Goal: Task Accomplishment & Management: Manage account settings

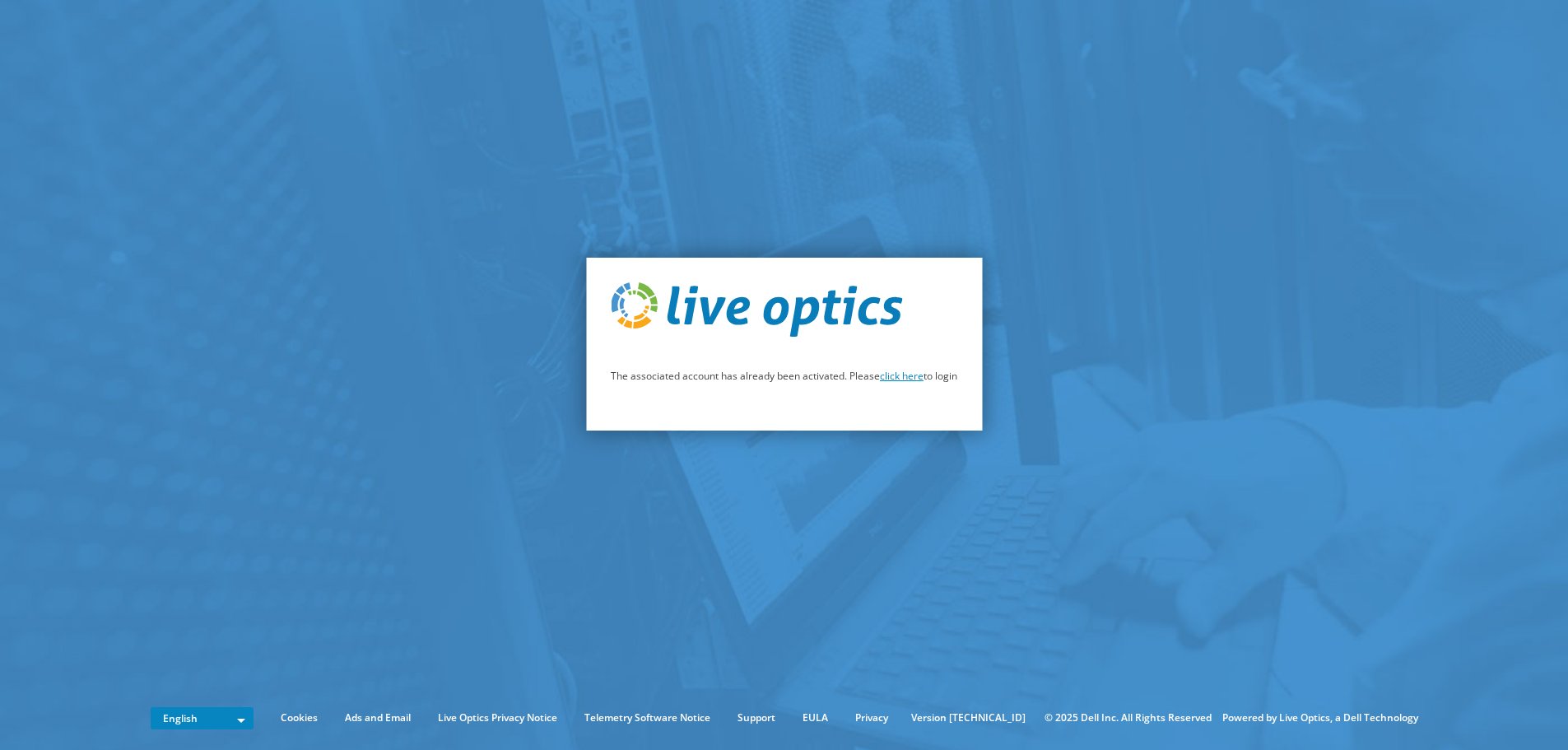
click at [906, 377] on link "click here" at bounding box center [902, 375] width 44 height 14
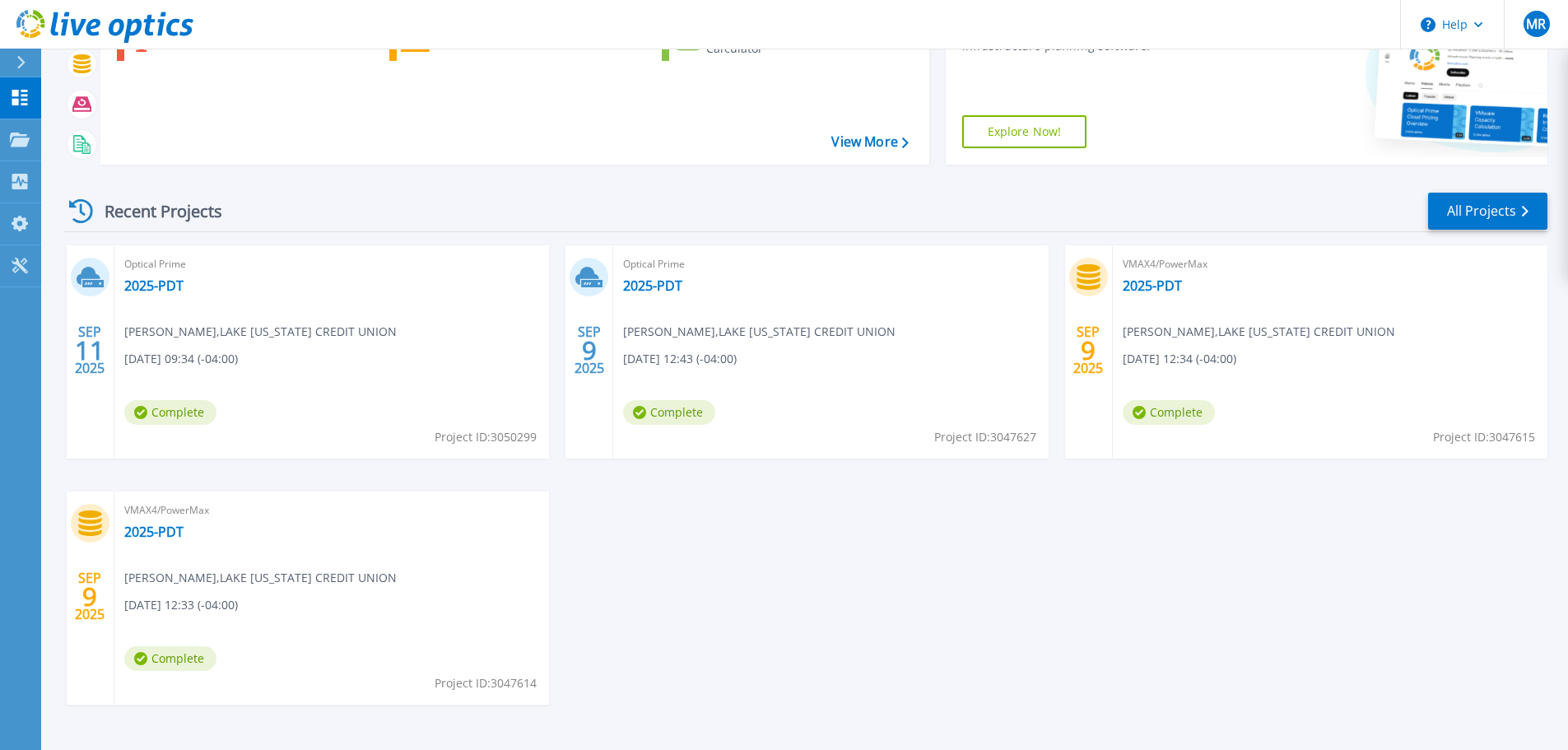
scroll to position [231, 0]
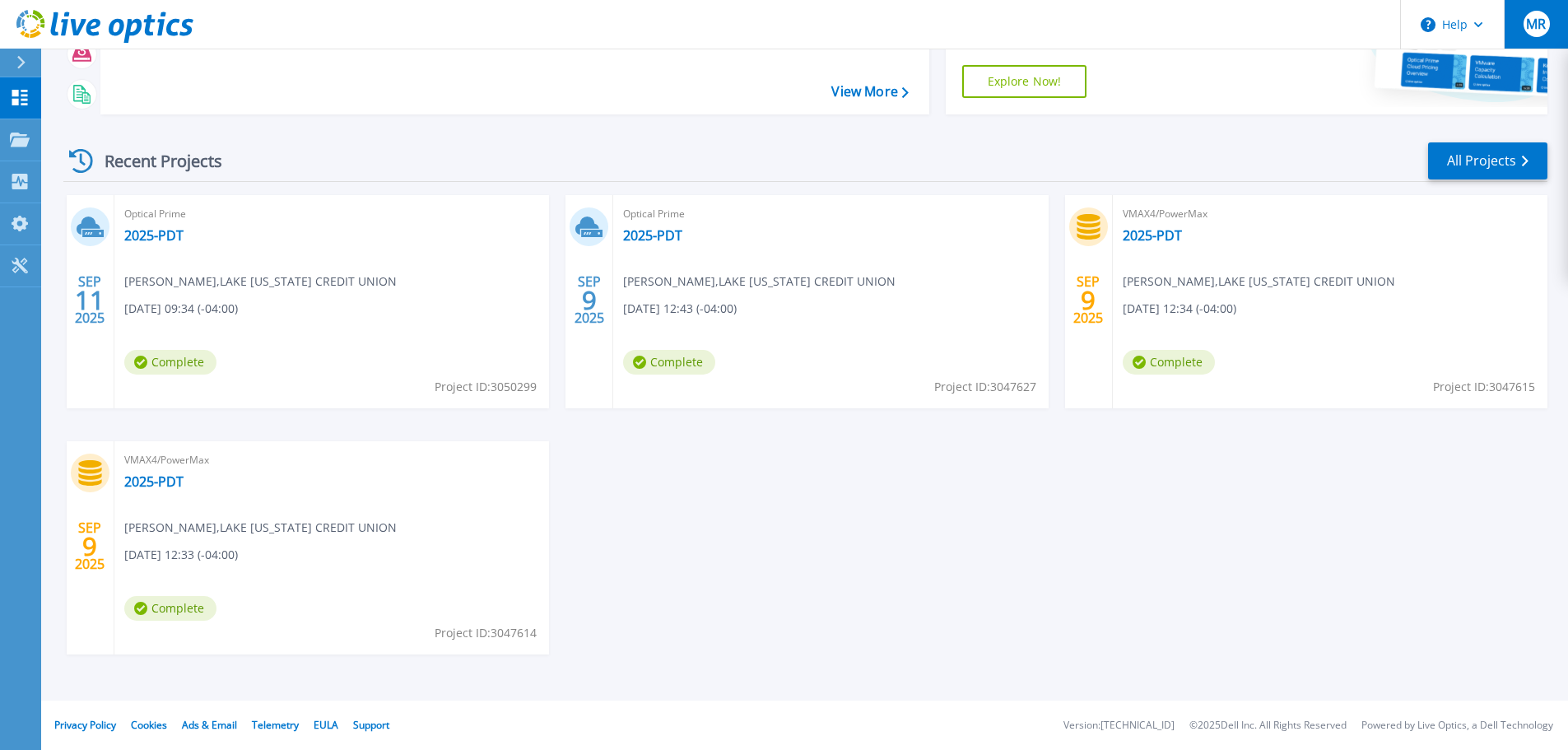
click at [1536, 26] on span "MR" at bounding box center [1536, 23] width 20 height 13
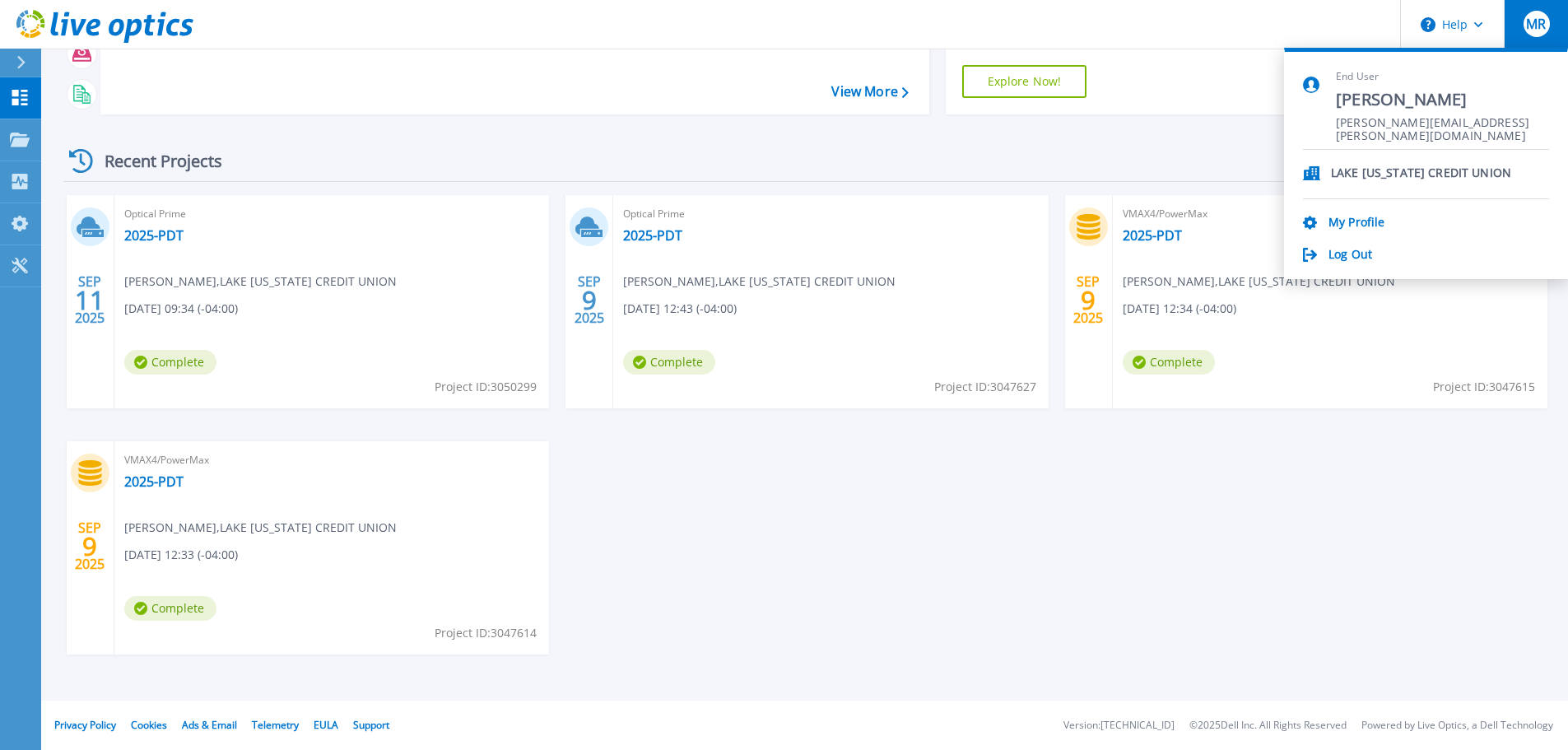
click at [877, 615] on div "[DATE] Optical Prime 2025-PDT [PERSON_NAME] , [GEOGRAPHIC_DATA][US_STATE] CREDI…" at bounding box center [798, 441] width 1497 height 492
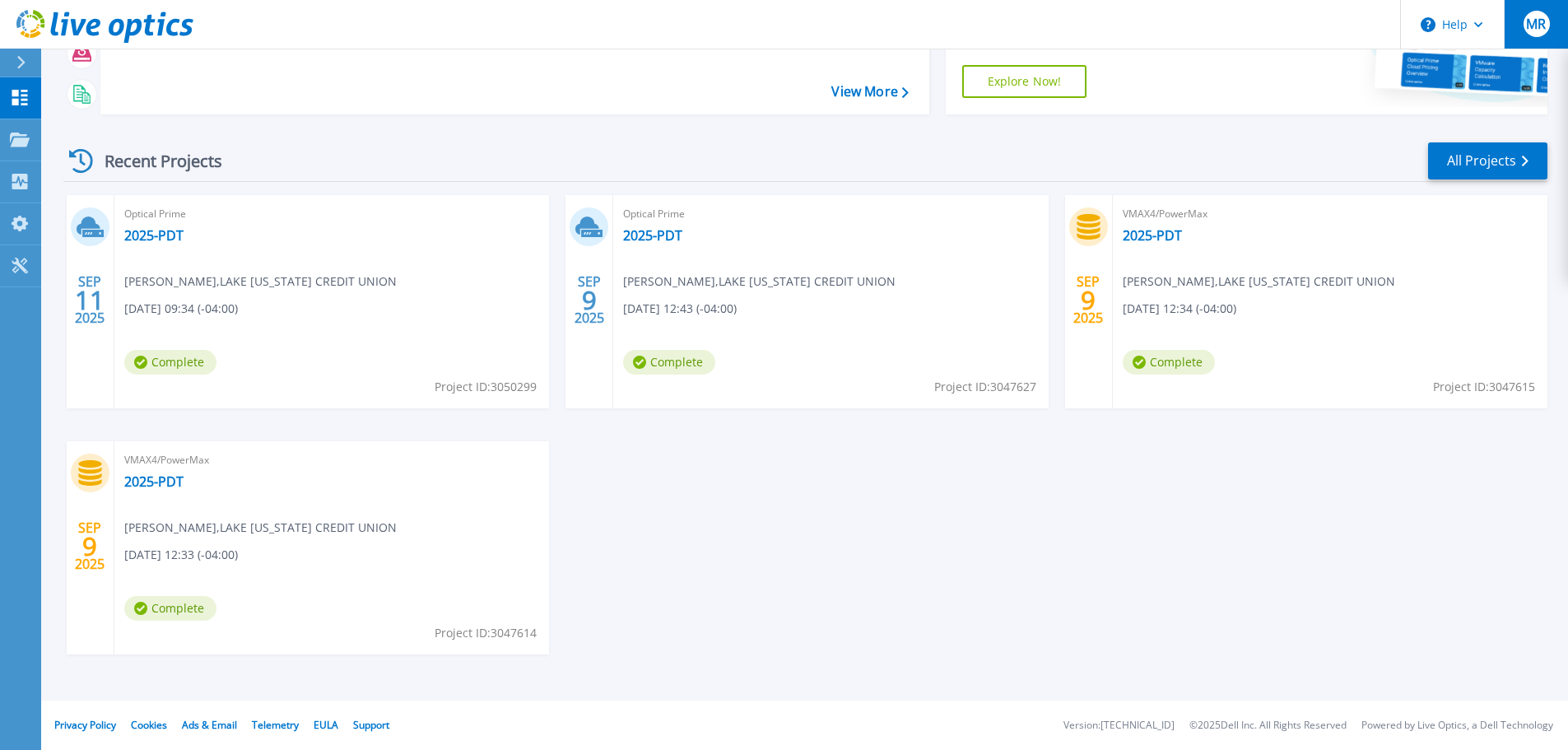
click at [1545, 17] on span "MR" at bounding box center [1536, 23] width 20 height 13
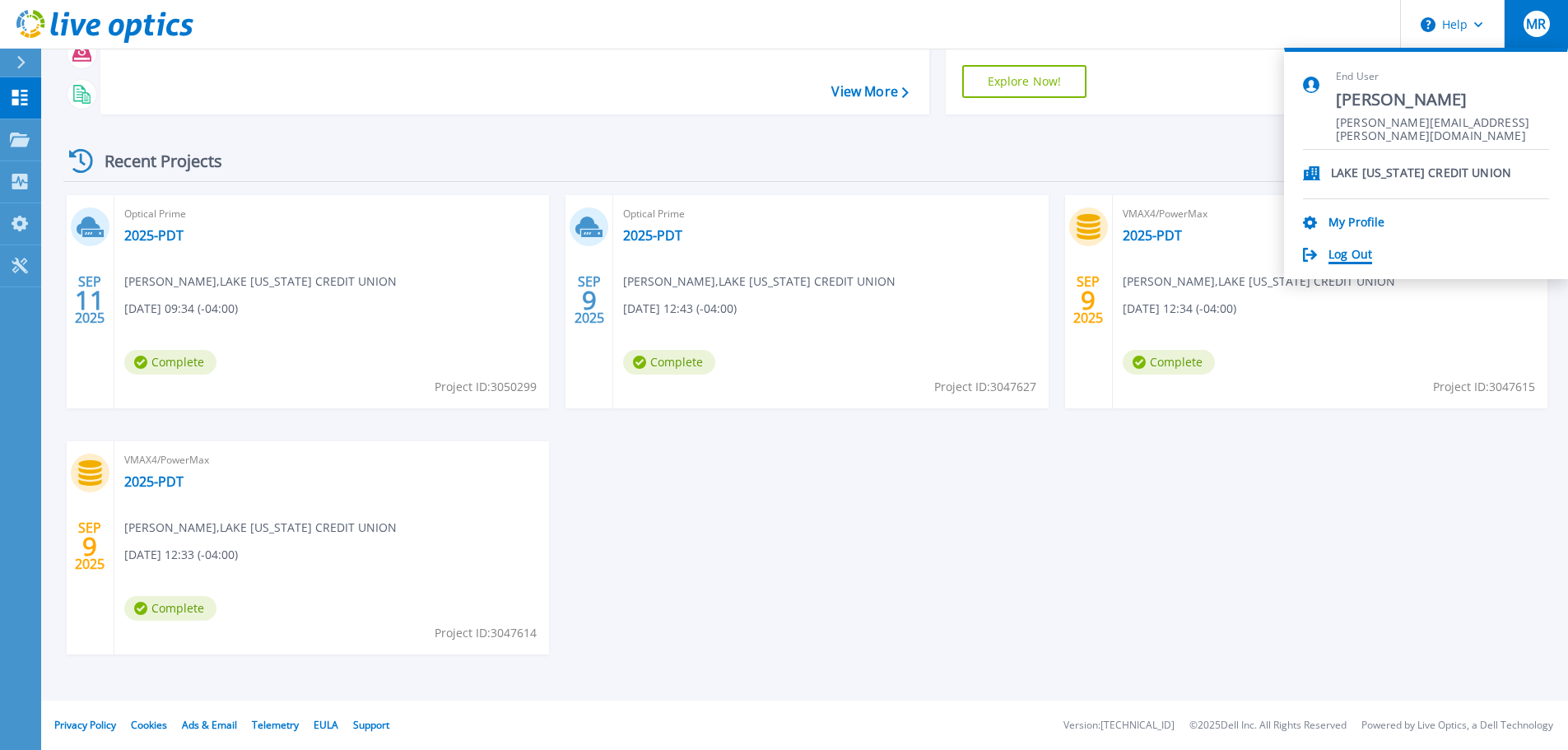
click at [1347, 257] on link "Log Out" at bounding box center [1350, 256] width 44 height 16
